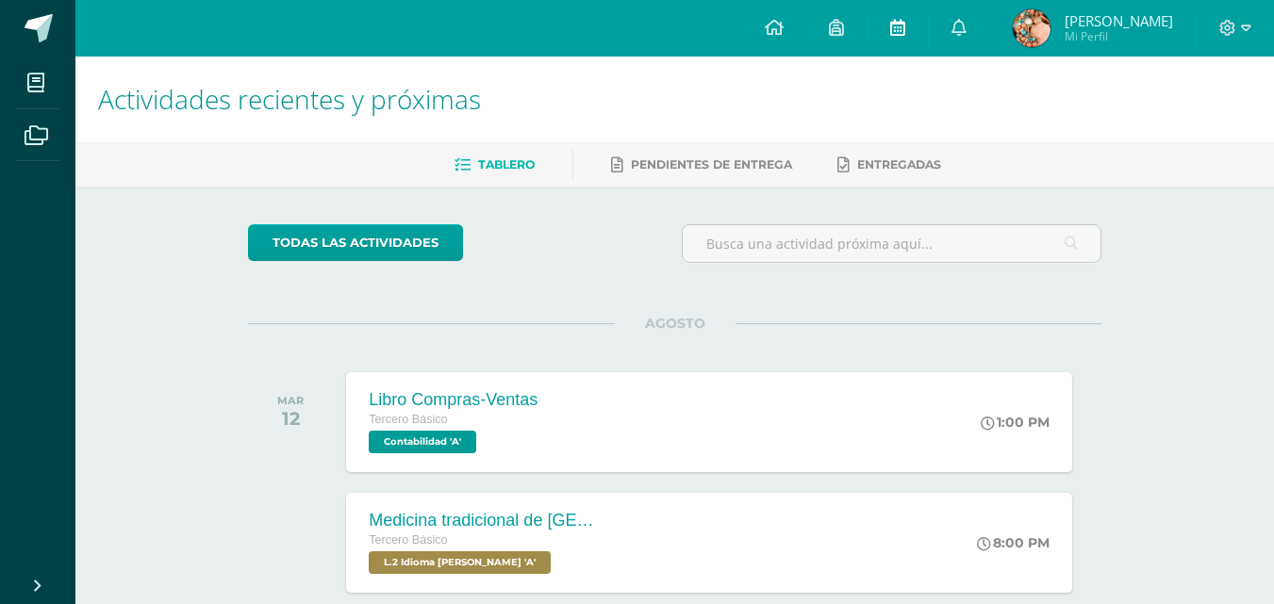
click at [905, 25] on icon at bounding box center [897, 27] width 15 height 17
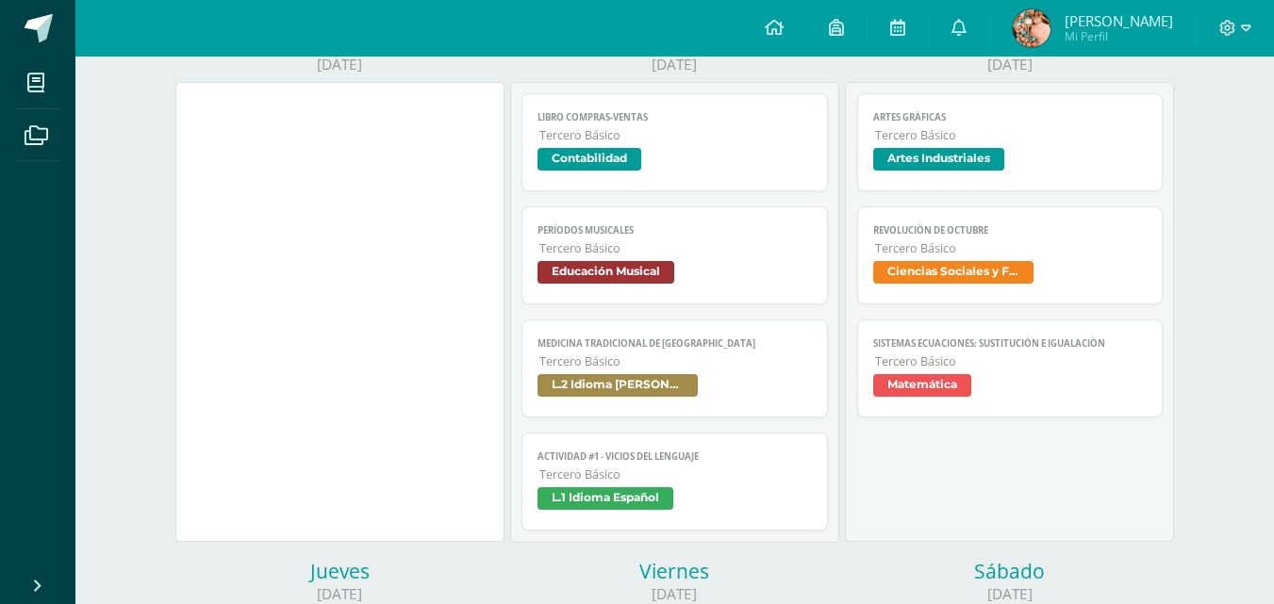
scroll to position [270, 0]
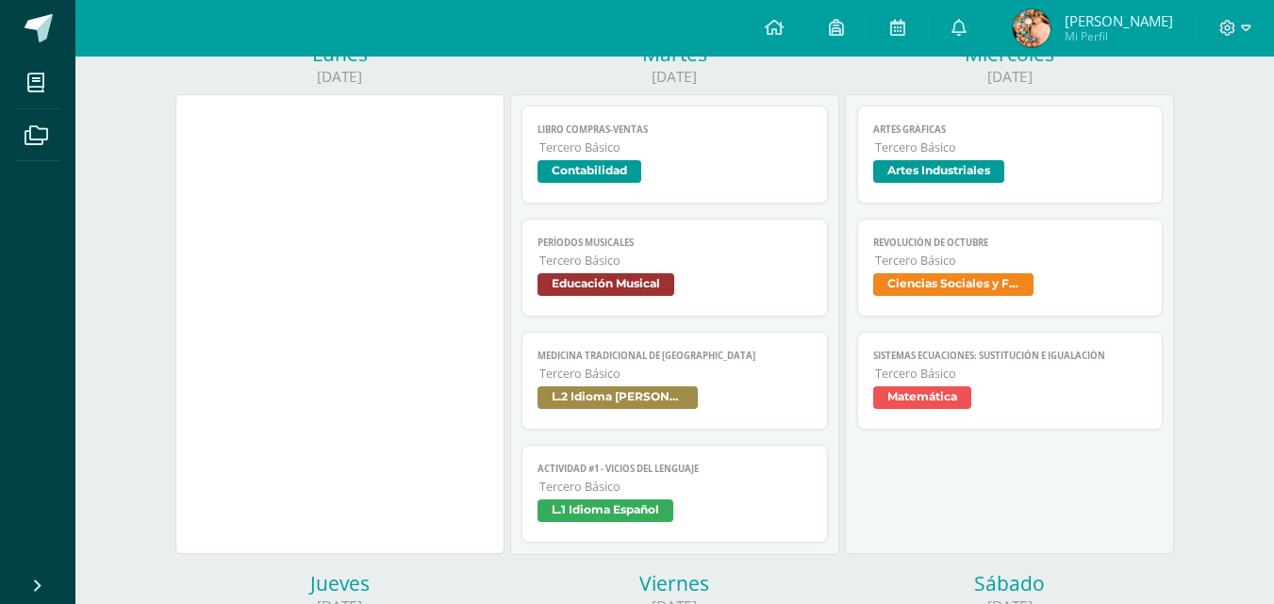
click at [642, 150] on span "Tercero Básico" at bounding box center [675, 148] width 273 height 16
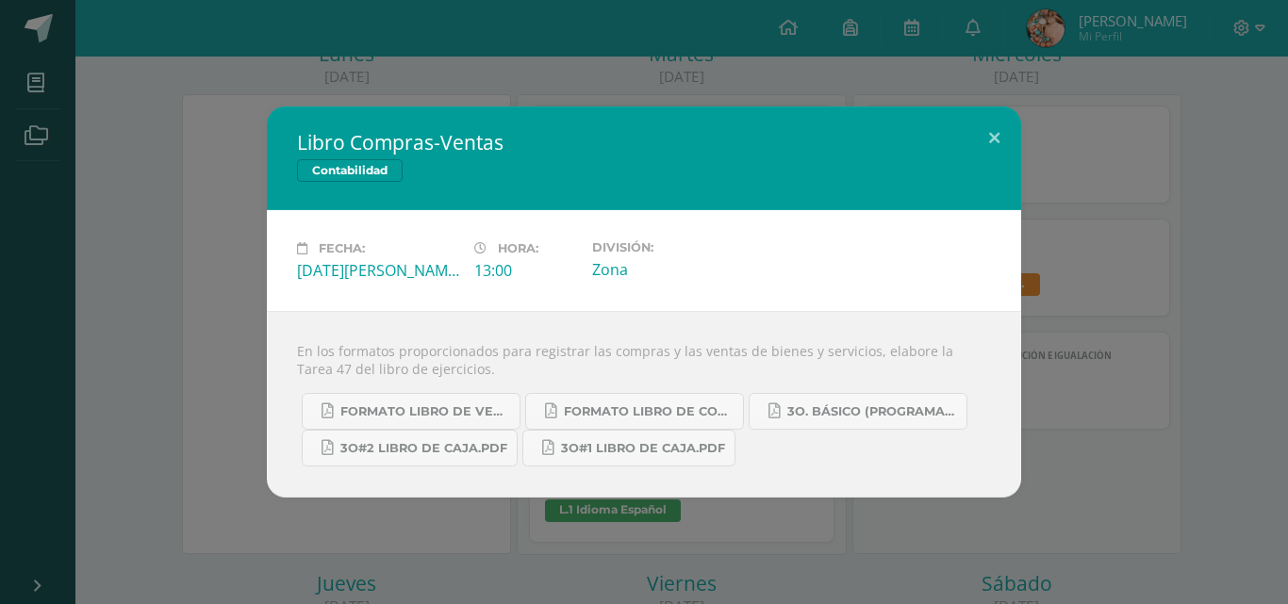
click at [206, 268] on div "Libro Compras-Ventas Contabilidad Fecha: [DATE][PERSON_NAME] Hora: 13:00 Divisi…" at bounding box center [644, 302] width 1273 height 391
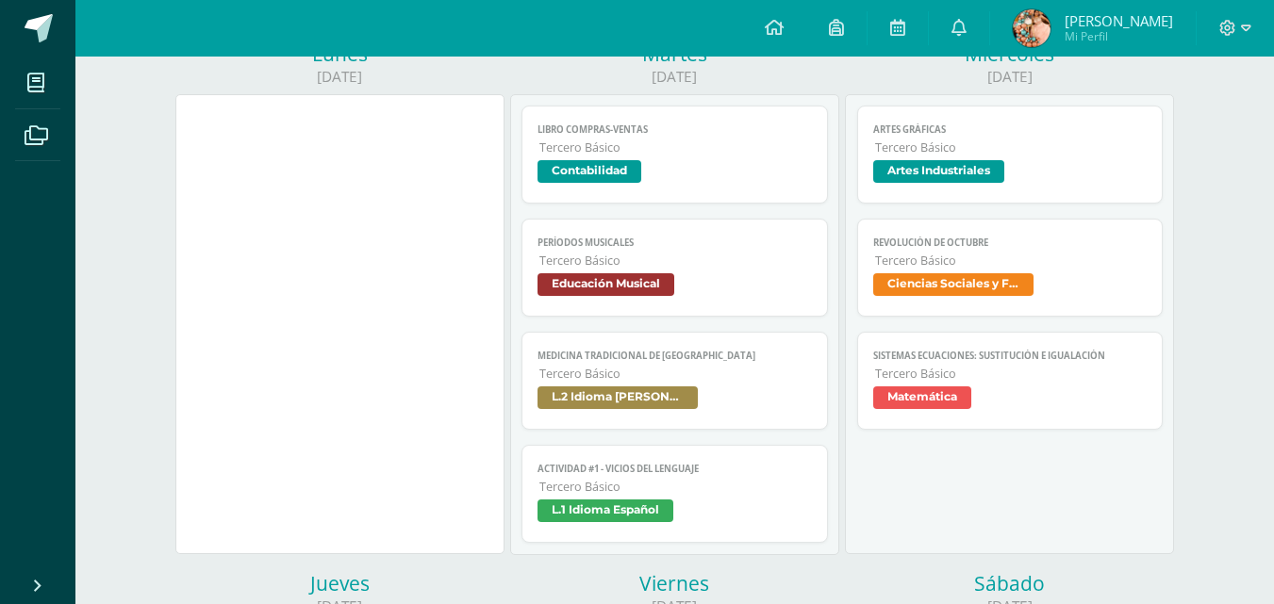
click at [683, 242] on span "Períodos musicales" at bounding box center [675, 243] width 274 height 12
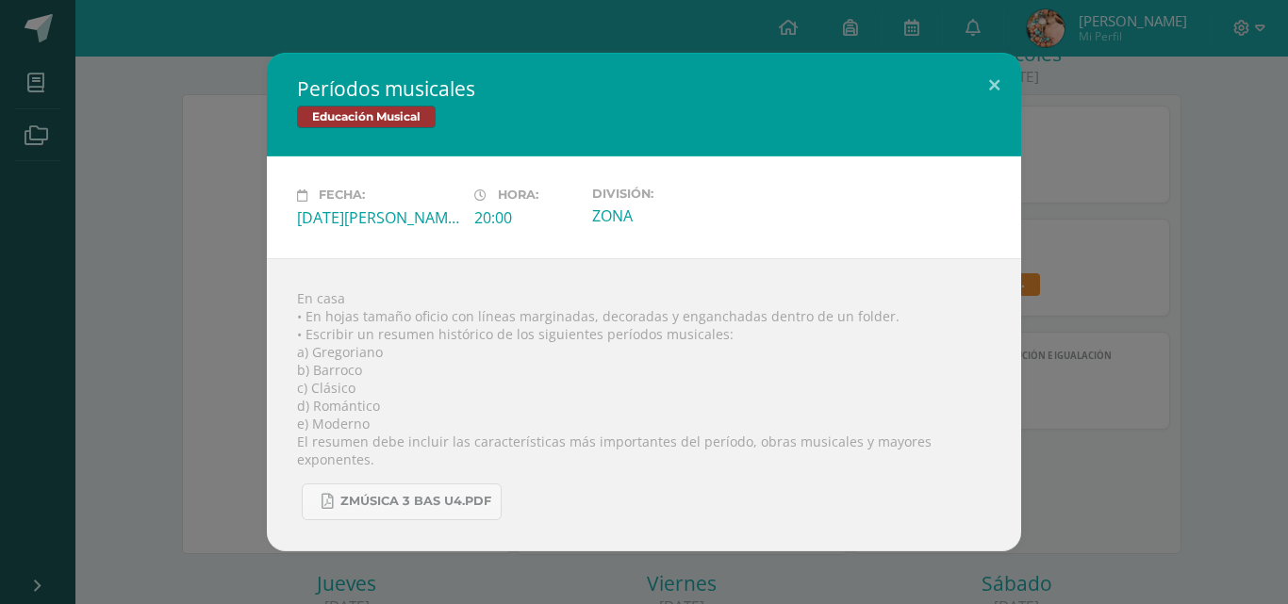
click at [170, 323] on div "Períodos musicales Educación Musical Fecha: [DATE][PERSON_NAME] Hora: 20:00 Div…" at bounding box center [644, 302] width 1273 height 498
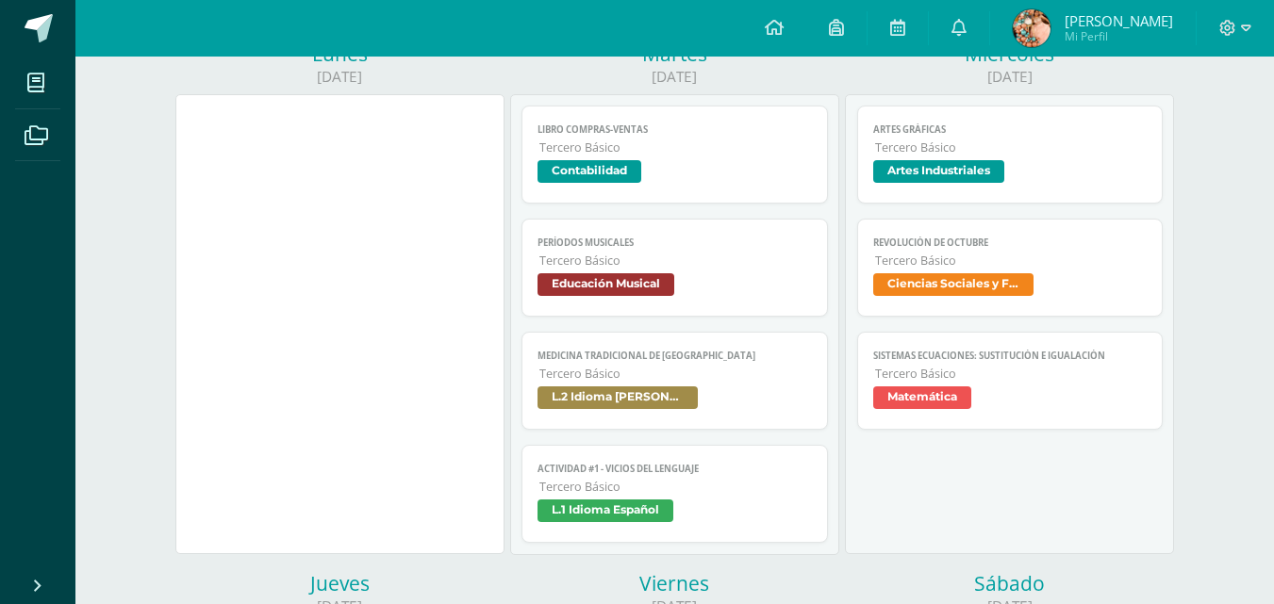
click at [602, 376] on span "Tercero Básico" at bounding box center [675, 374] width 273 height 16
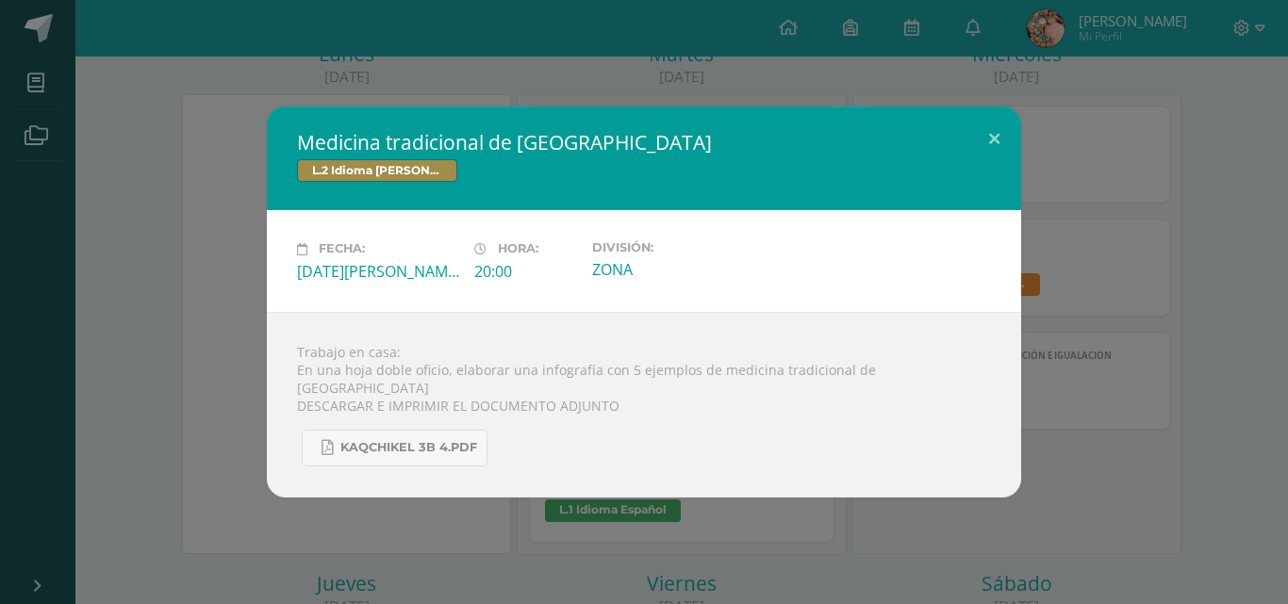
click at [166, 508] on div "Medicina tradicional de [GEOGRAPHIC_DATA] L.2 Idioma [PERSON_NAME] Fecha: [DATE…" at bounding box center [644, 302] width 1288 height 604
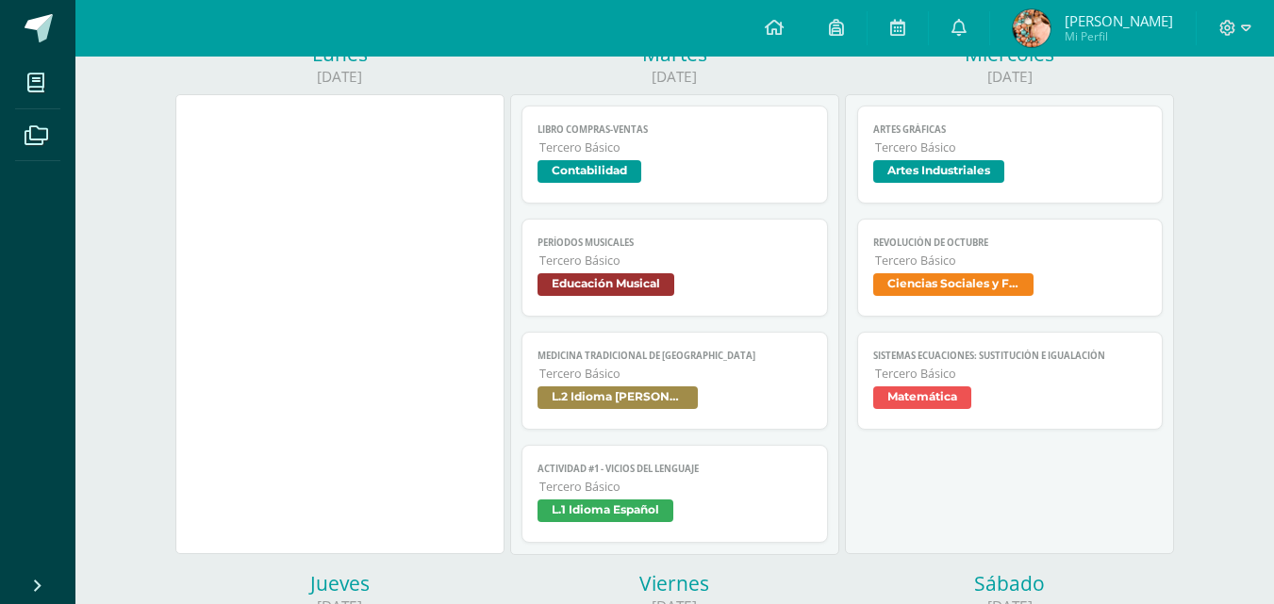
click at [629, 477] on link "Actividad #1 - Vicios del LenguaJe Tercero Básico L.1 Idioma Español" at bounding box center [675, 494] width 306 height 98
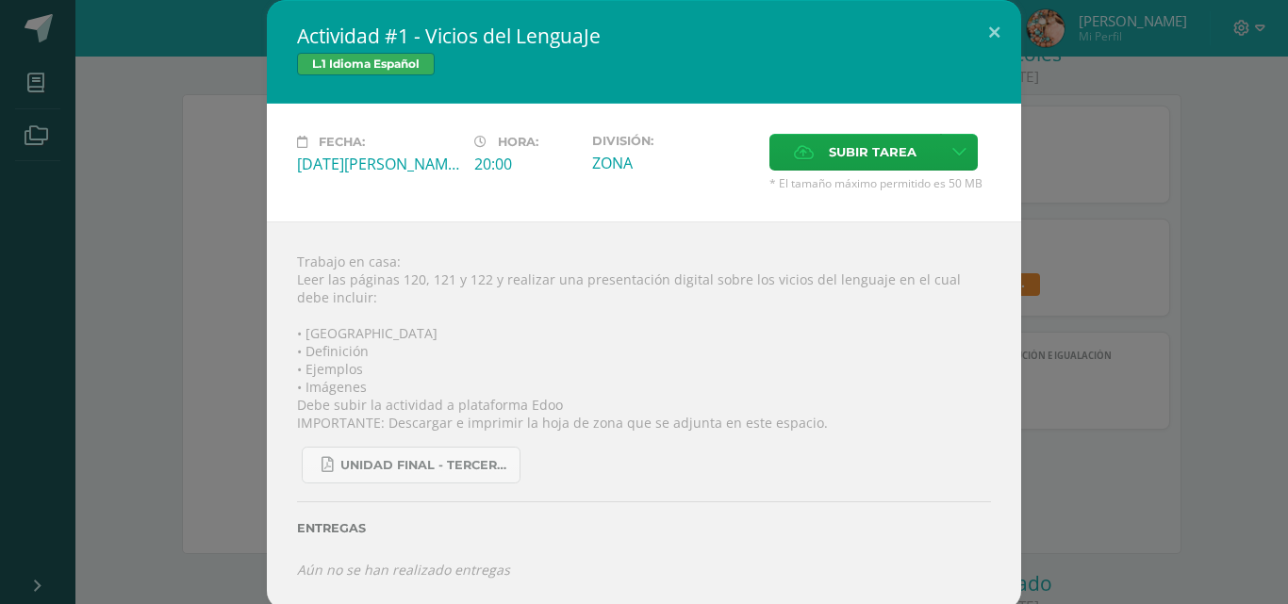
click at [201, 301] on div "Actividad #1 - Vicios del LenguaJe L.1 Idioma Español Fecha: [DATE][PERSON_NAME…" at bounding box center [644, 305] width 1273 height 610
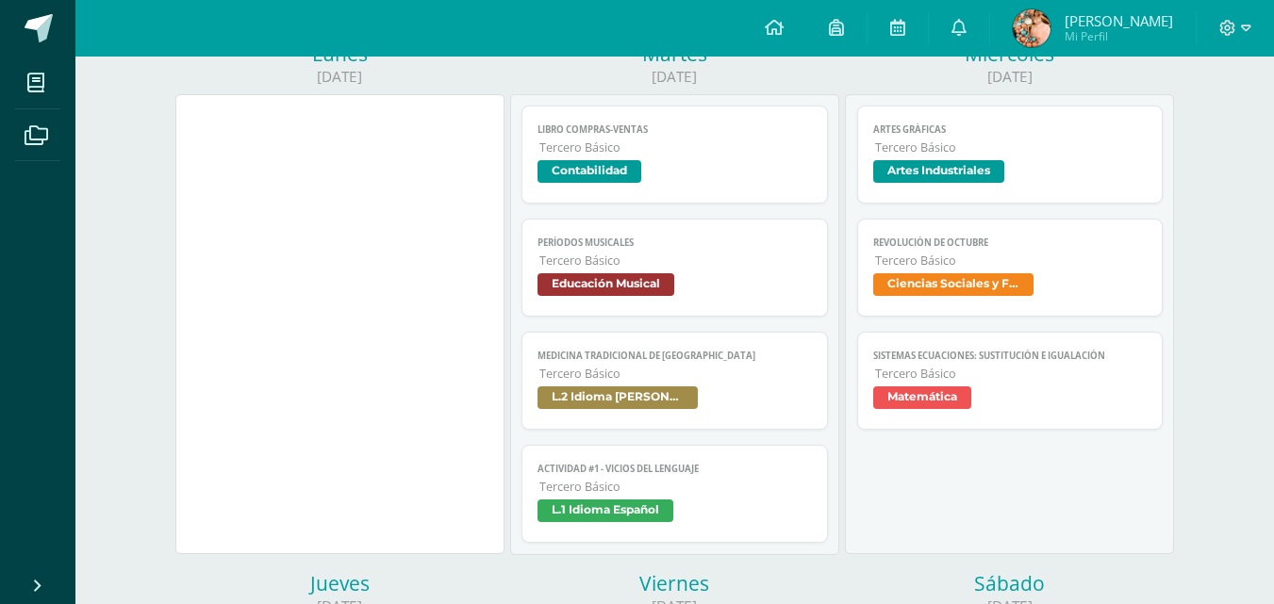
click at [896, 147] on span "Tercero Básico" at bounding box center [1011, 148] width 273 height 16
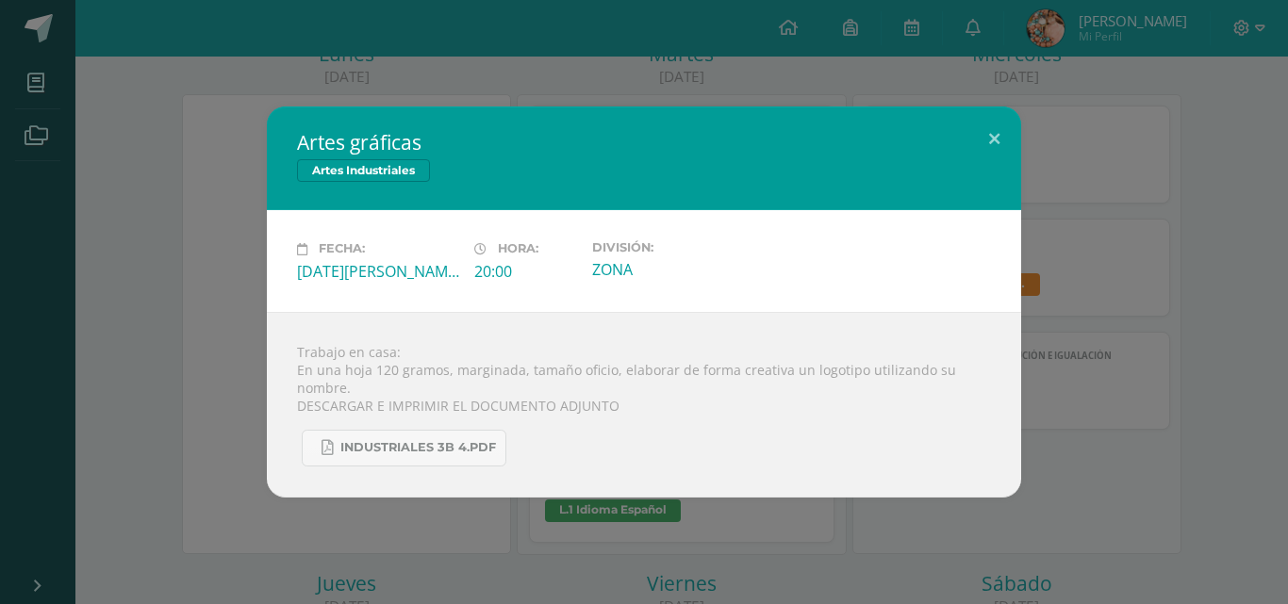
click at [1164, 233] on div "Artes gráficas Artes Industriales Fecha: [DATE][PERSON_NAME] Hora: 20:00 Divisi…" at bounding box center [644, 302] width 1273 height 390
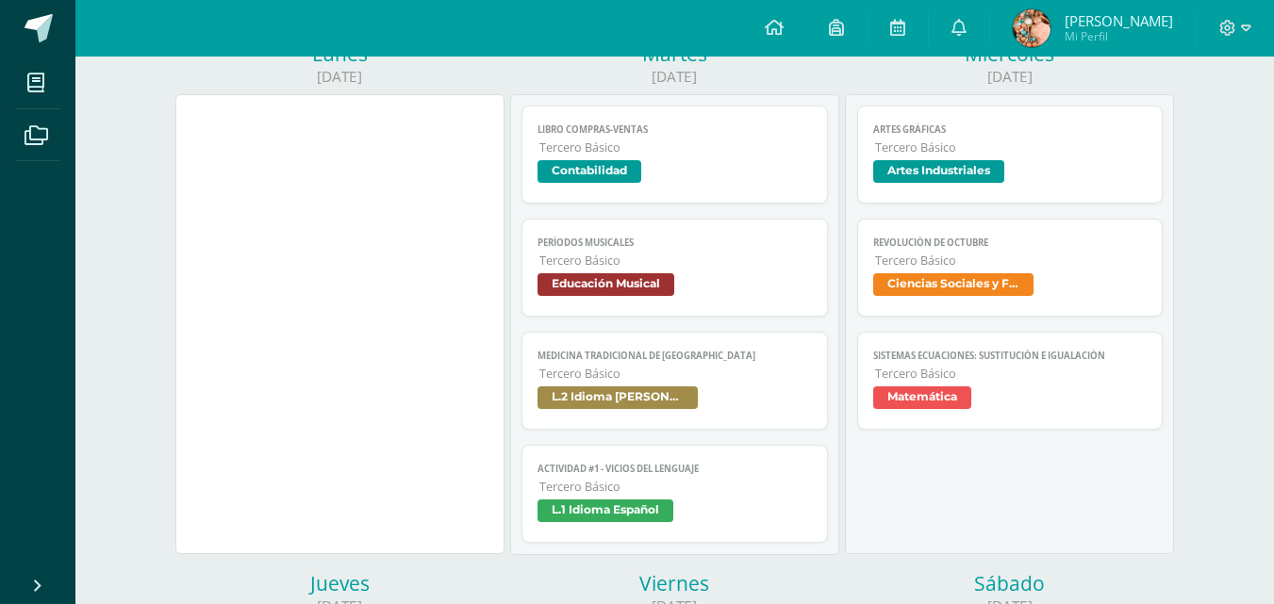
click at [899, 268] on span "Tercero Básico" at bounding box center [1011, 261] width 273 height 16
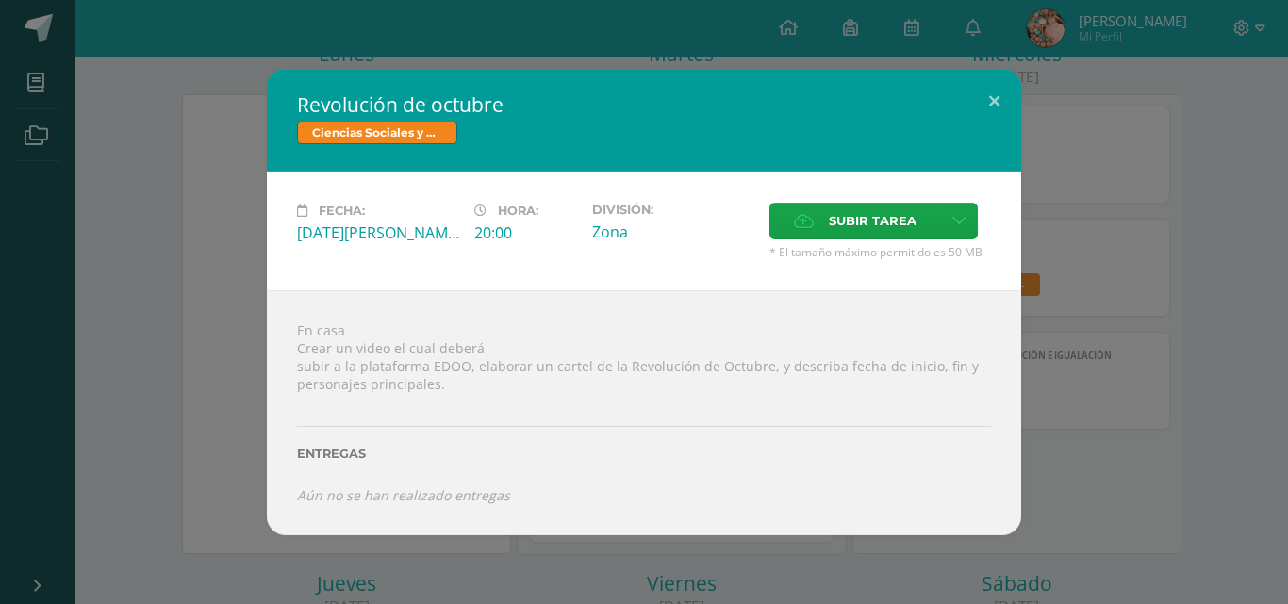
click at [1175, 228] on div "Revolución de octubre Ciencias Sociales y Formación Ciudadana Fecha: [DATE][PER…" at bounding box center [644, 302] width 1273 height 466
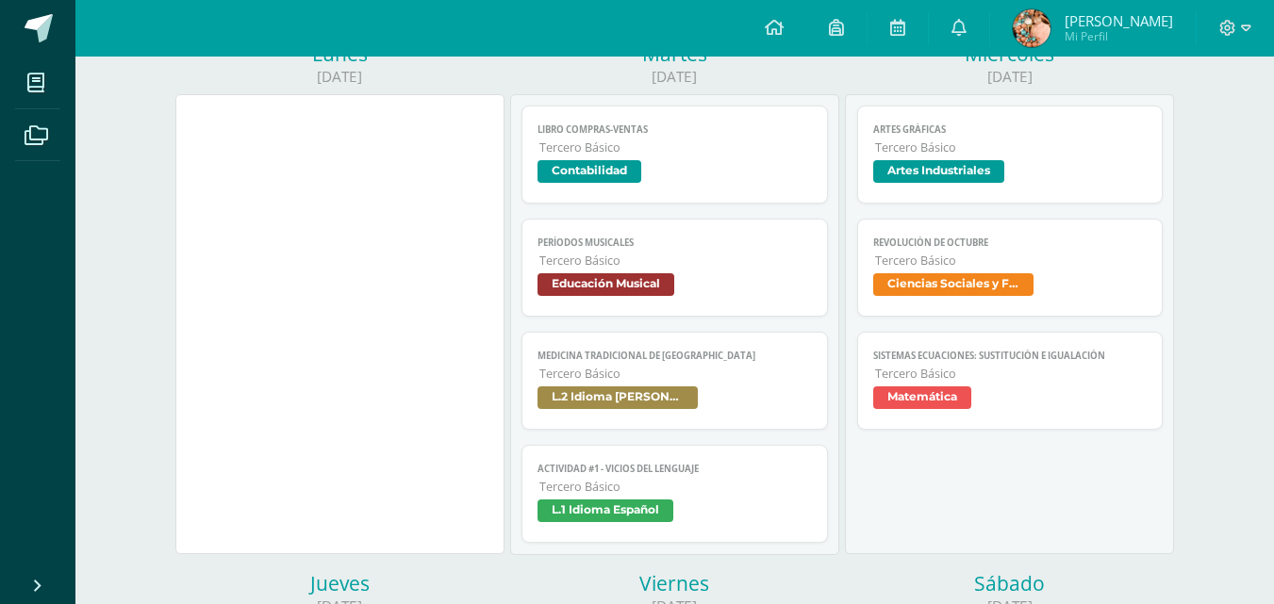
click at [964, 393] on span "Matemática" at bounding box center [922, 398] width 98 height 23
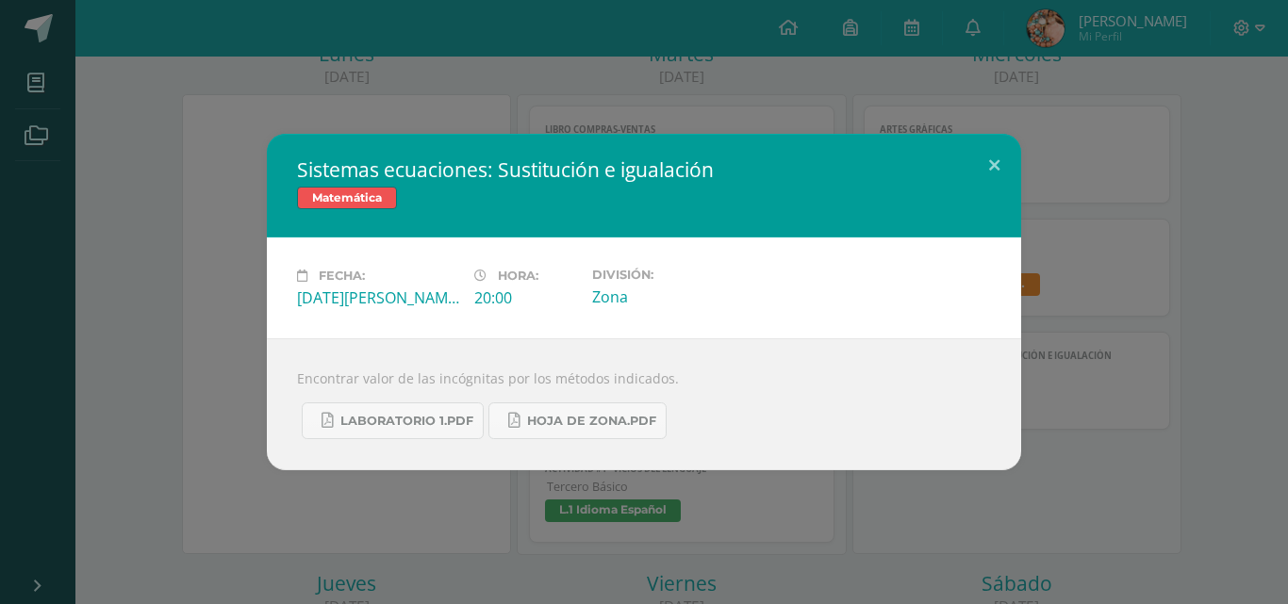
click at [1136, 217] on div "Sistemas ecuaciones: Sustitución e igualación Matemática Fecha: [DATE][PERSON_N…" at bounding box center [644, 302] width 1273 height 337
